Goal: Find specific page/section: Find specific page/section

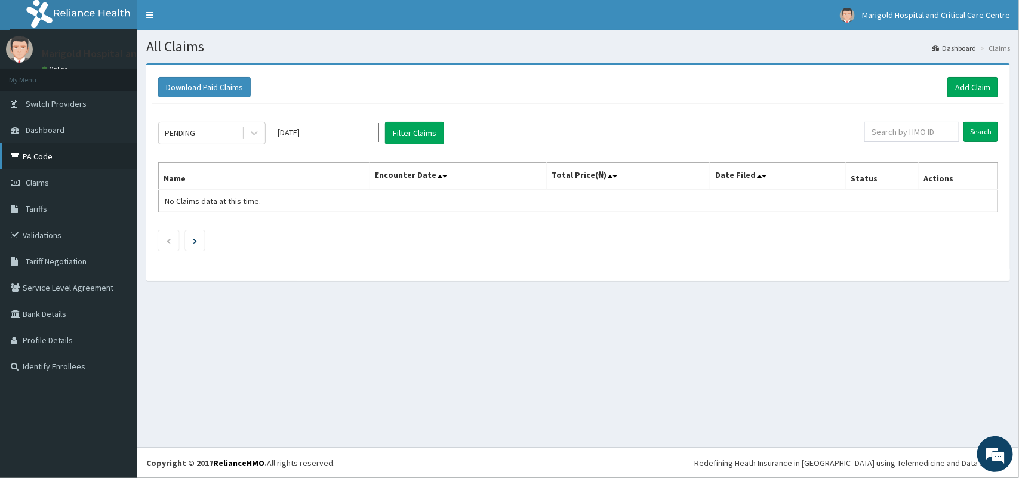
click at [81, 161] on link "PA Code" at bounding box center [68, 156] width 137 height 26
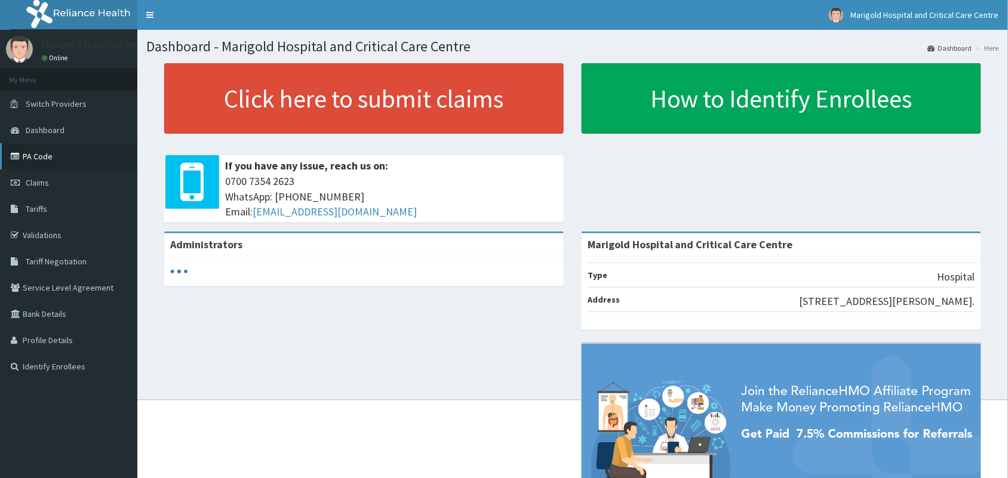
click at [39, 150] on link "PA Code" at bounding box center [68, 156] width 137 height 26
